Goal: Use online tool/utility: Utilize a website feature to perform a specific function

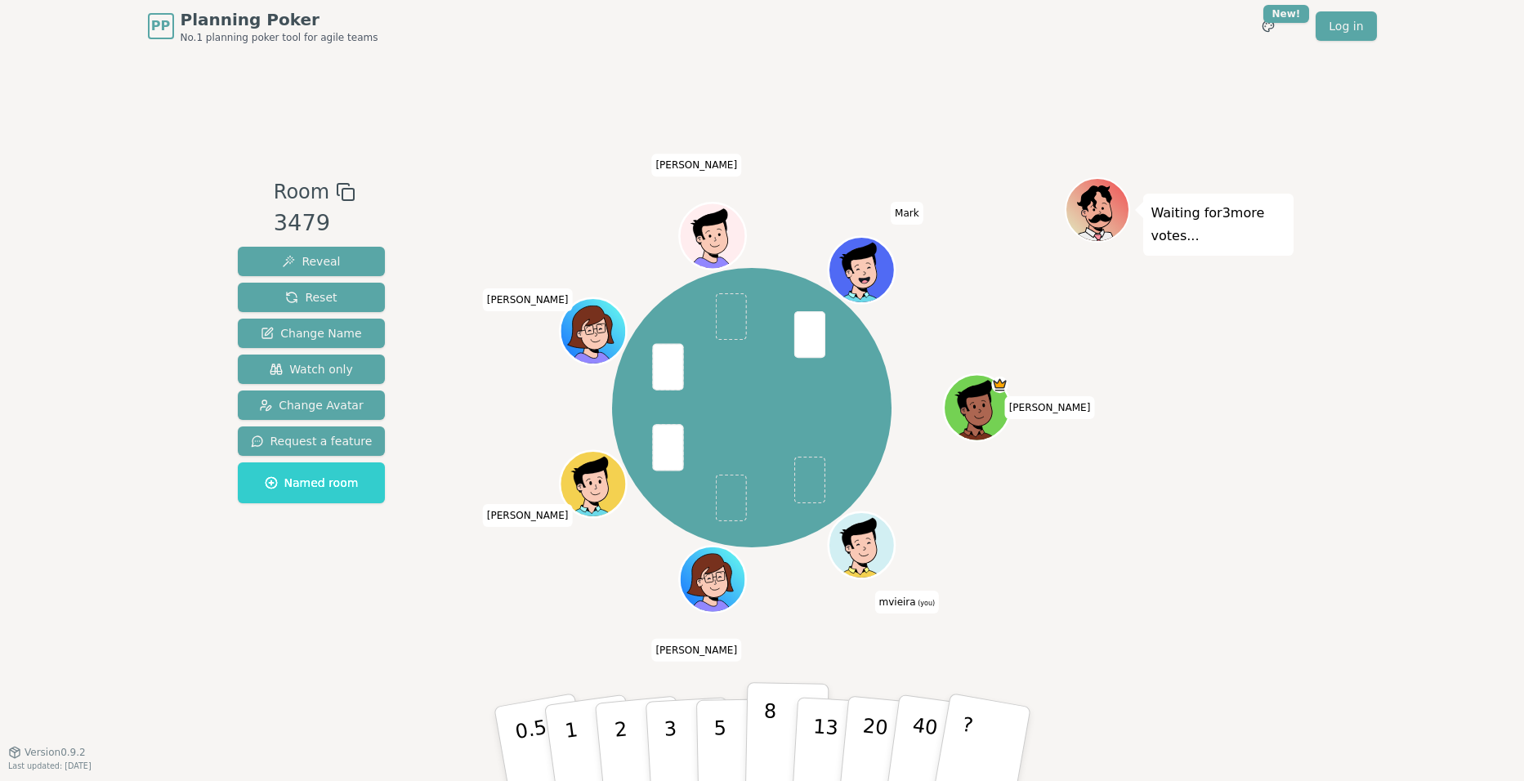
click at [762, 747] on button "8" at bounding box center [787, 745] width 84 height 124
click at [723, 752] on p "5" at bounding box center [720, 744] width 14 height 88
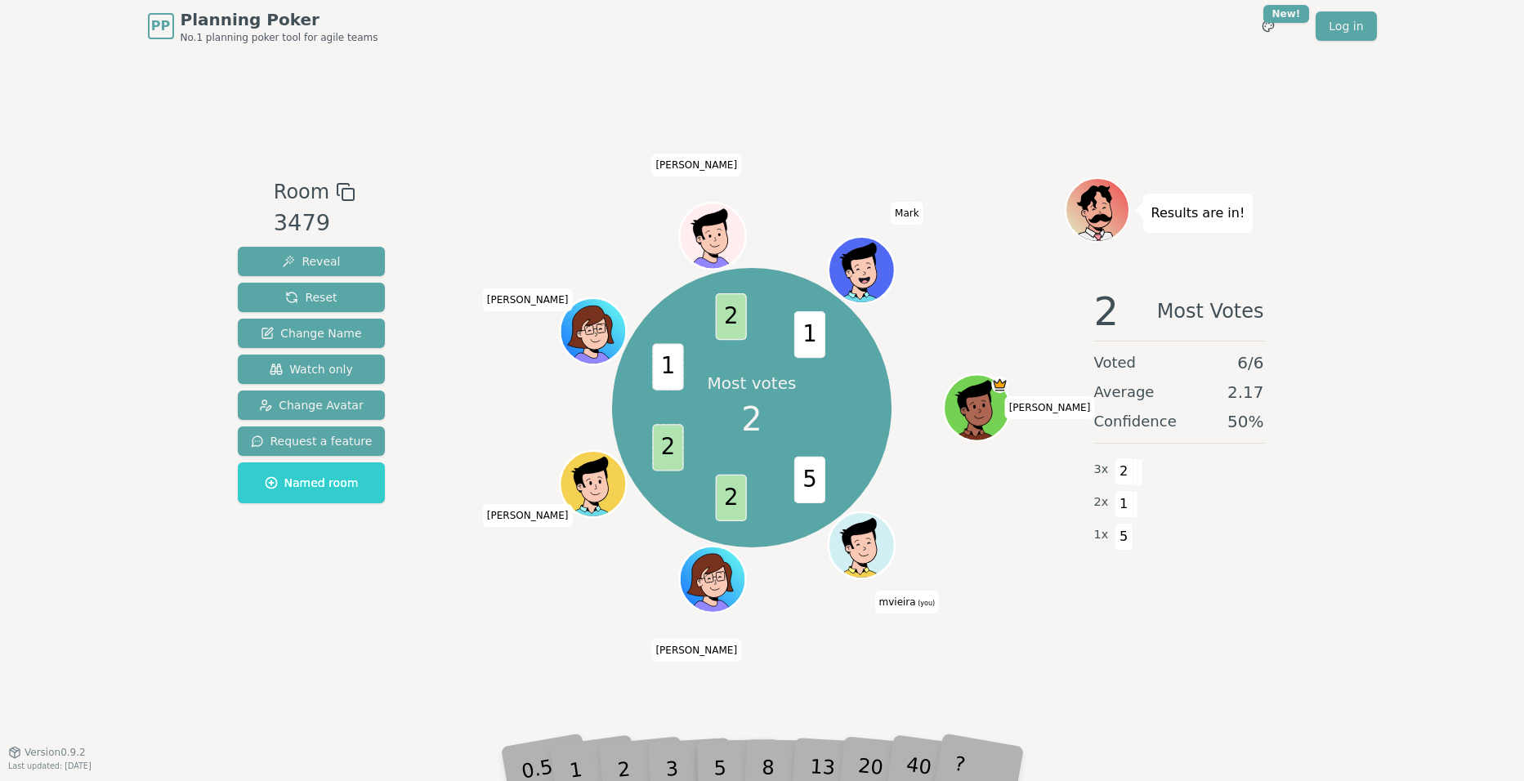
click at [624, 763] on div "2" at bounding box center [639, 744] width 54 height 61
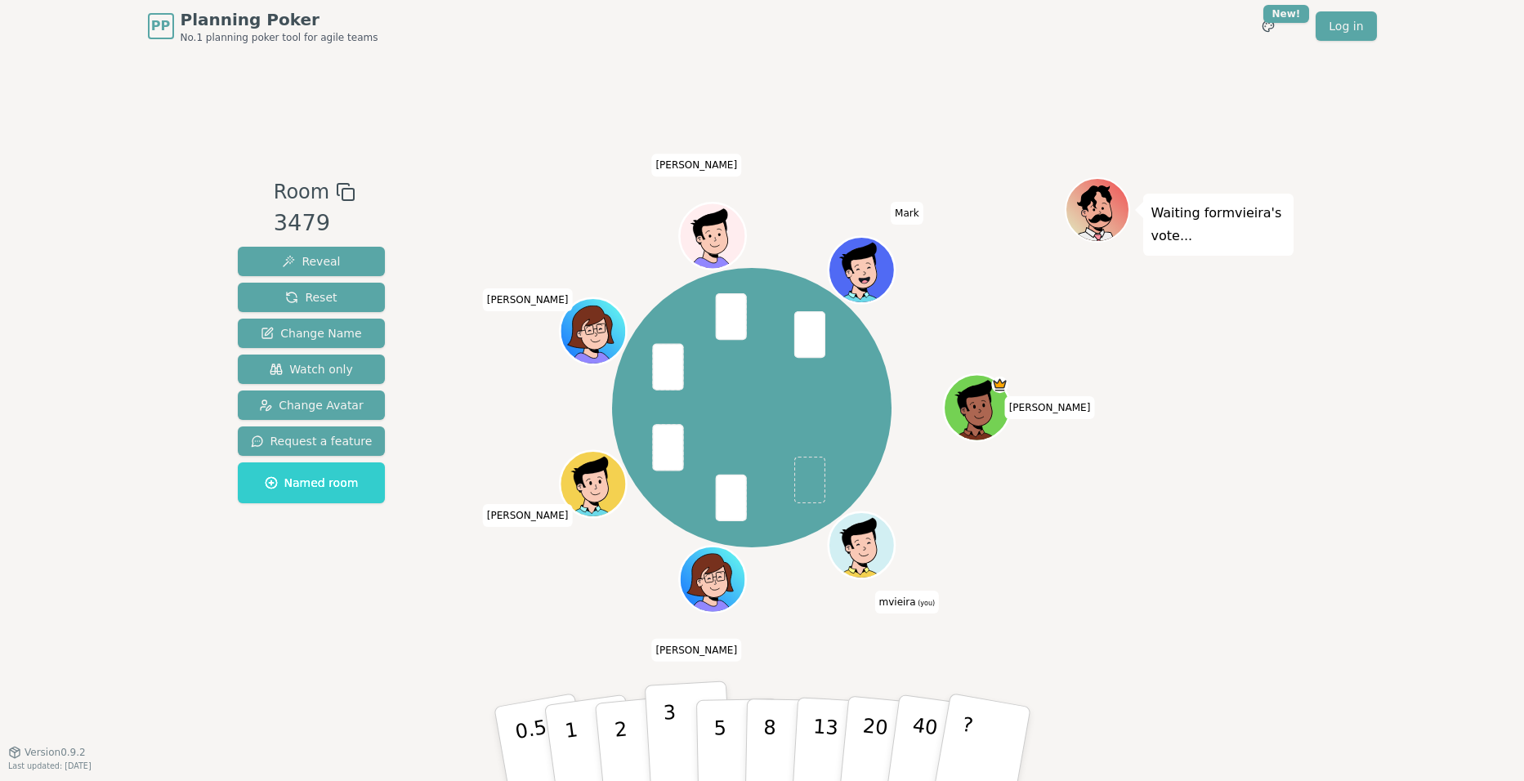
click at [675, 742] on button "3" at bounding box center [688, 745] width 89 height 128
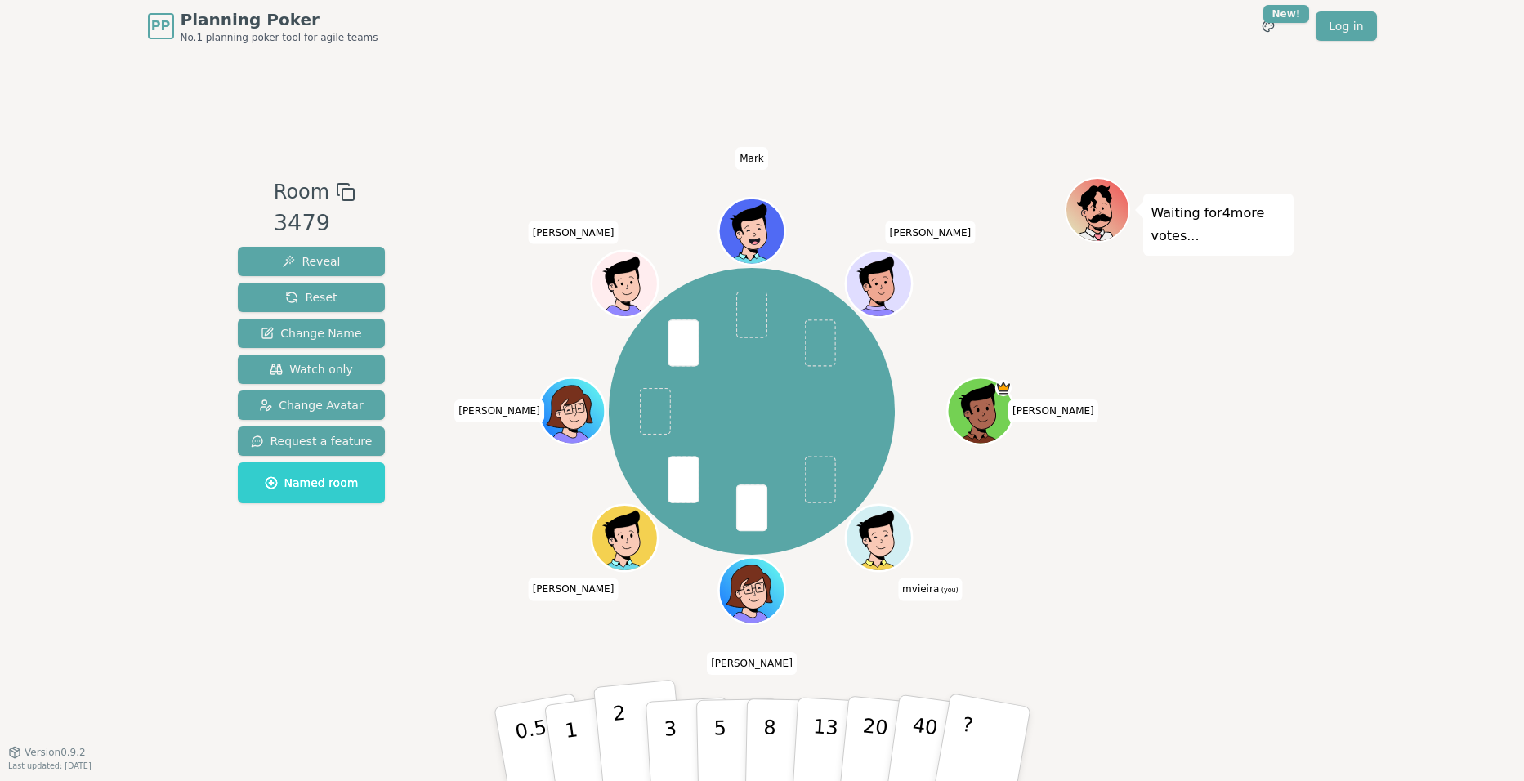
click at [642, 752] on button "2" at bounding box center [639, 745] width 93 height 130
click at [675, 729] on button "3" at bounding box center [688, 745] width 89 height 128
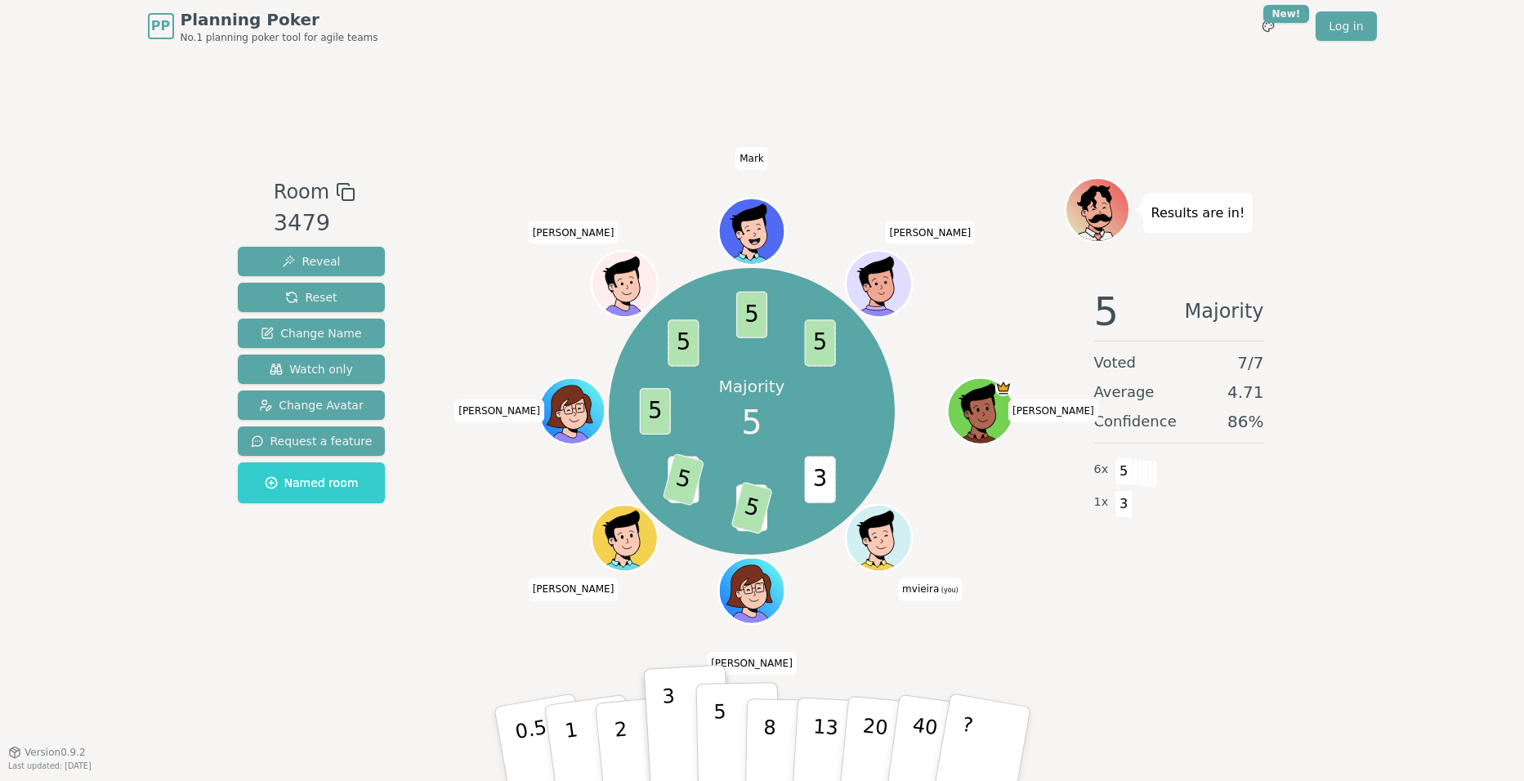
click at [730, 722] on button "5" at bounding box center [738, 745] width 84 height 124
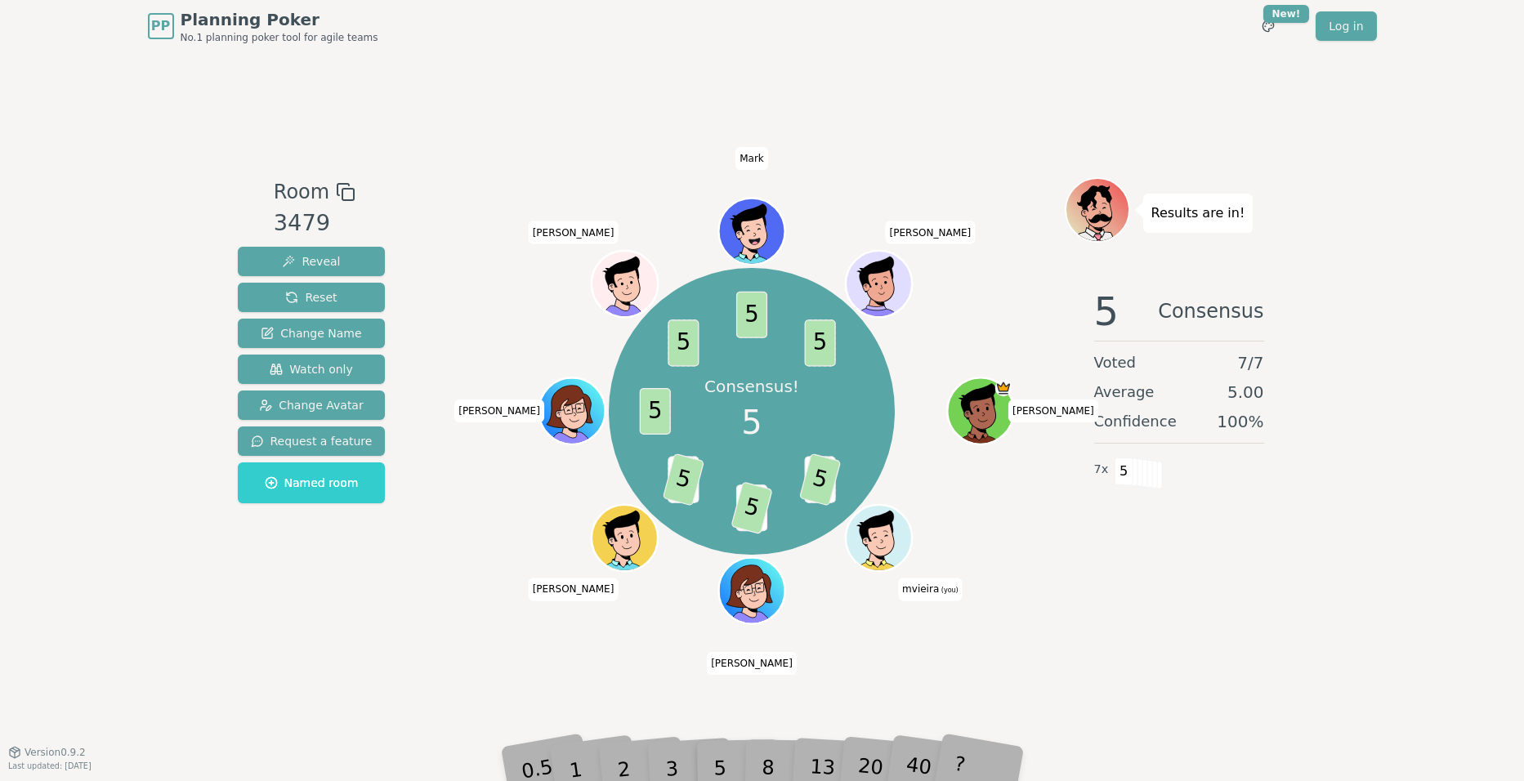
click at [135, 614] on div "PP Planning Poker No.1 planning poker tool for agile teams Toggle theme New! Lo…" at bounding box center [762, 390] width 1524 height 781
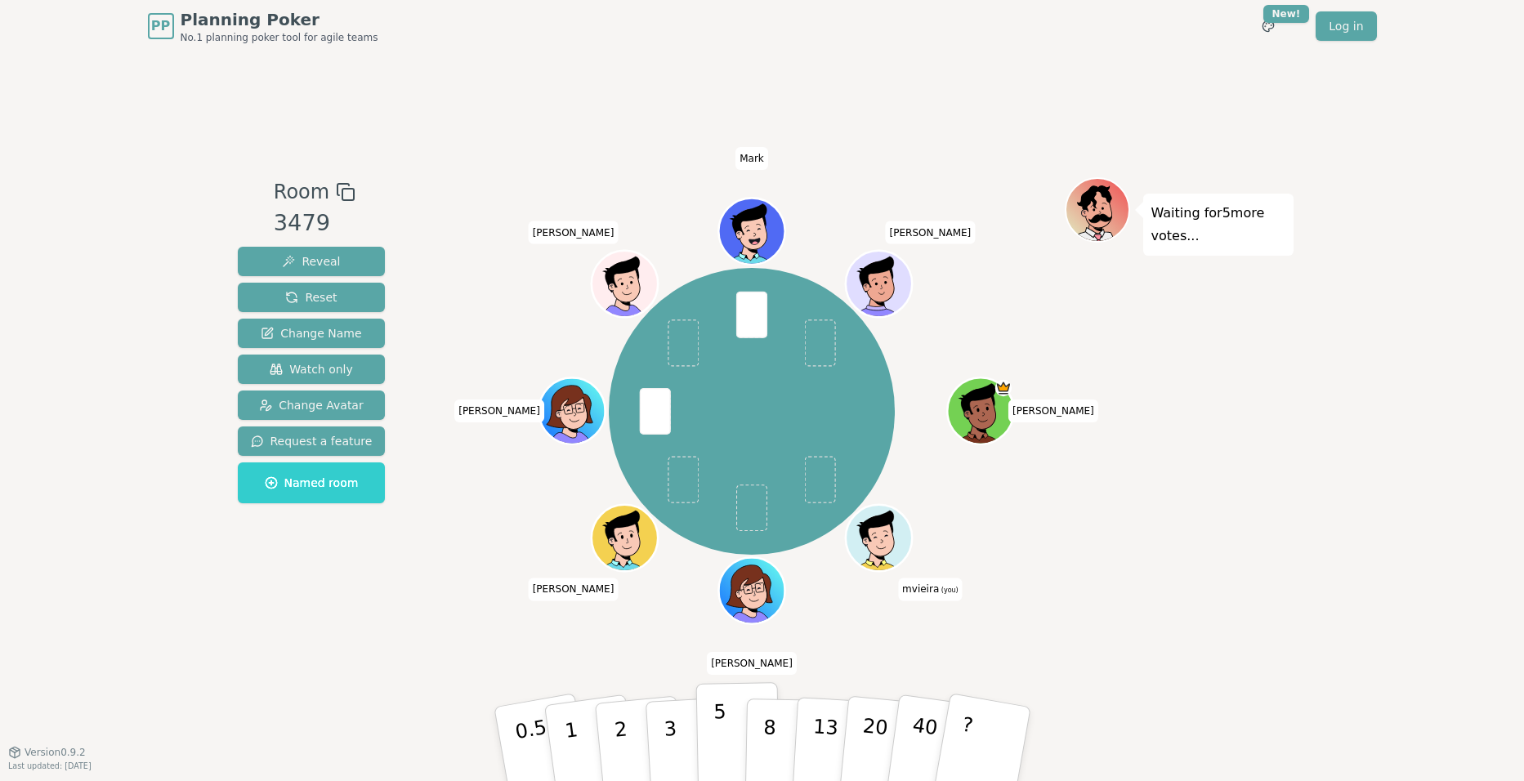
click at [721, 718] on p "5" at bounding box center [720, 744] width 14 height 88
